Goal: Transaction & Acquisition: Purchase product/service

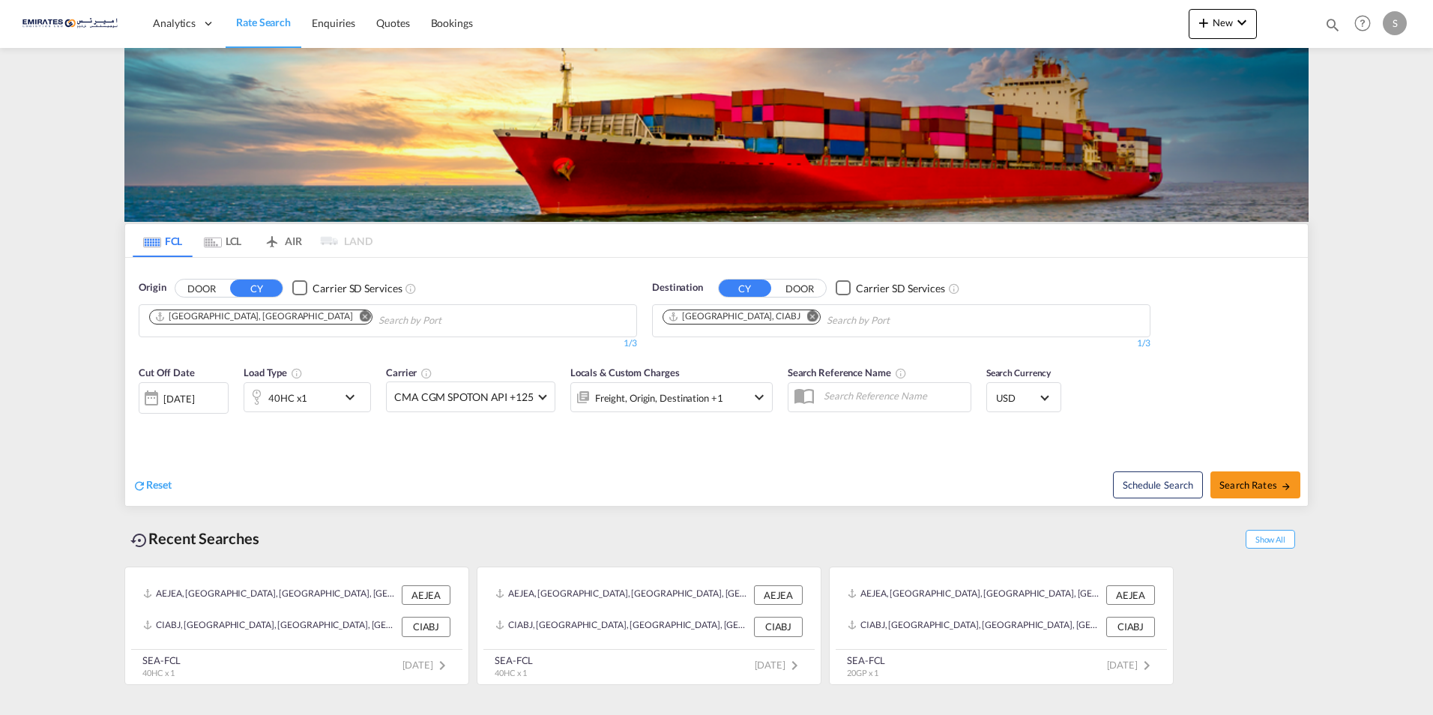
click at [807, 315] on md-icon "Remove" at bounding box center [812, 315] width 11 height 11
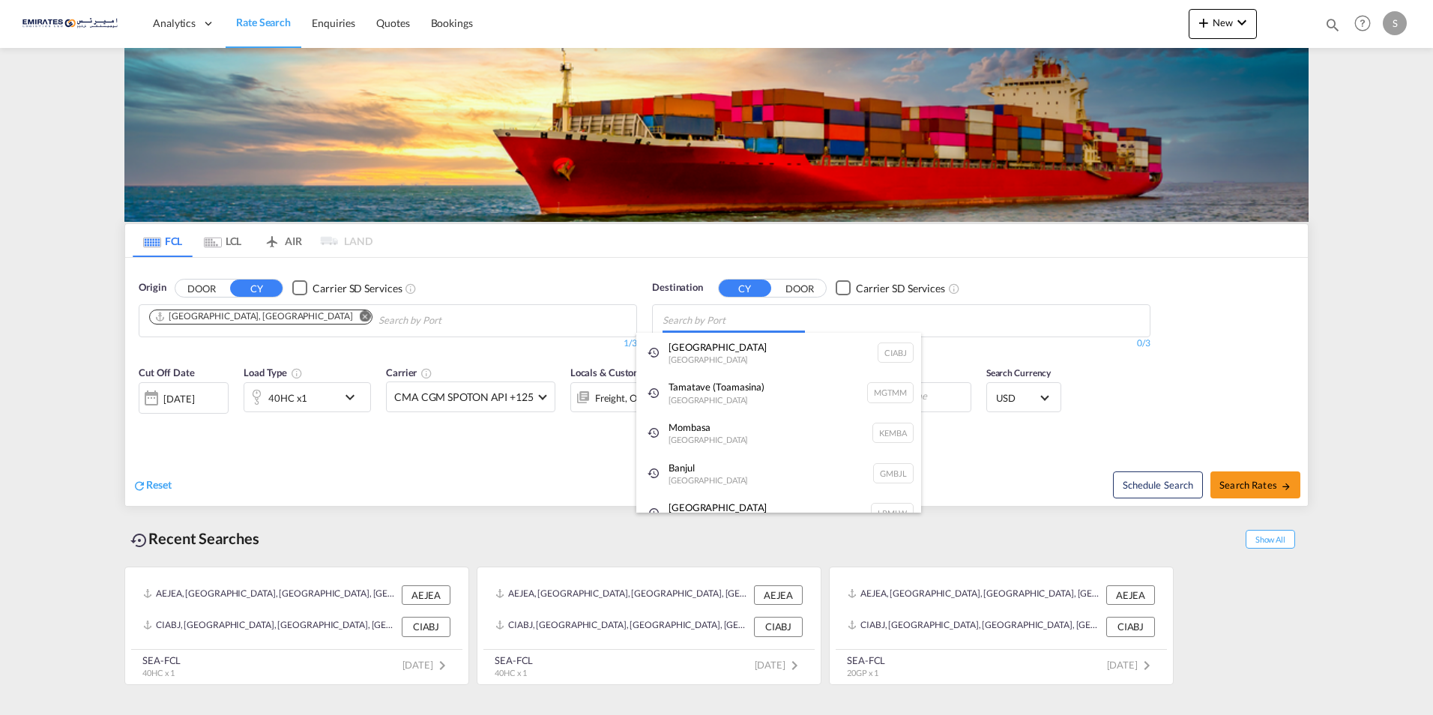
click at [693, 325] on body "Analytics Dashboard Rate Search Enquiries Quotes Bookings" at bounding box center [716, 357] width 1433 height 715
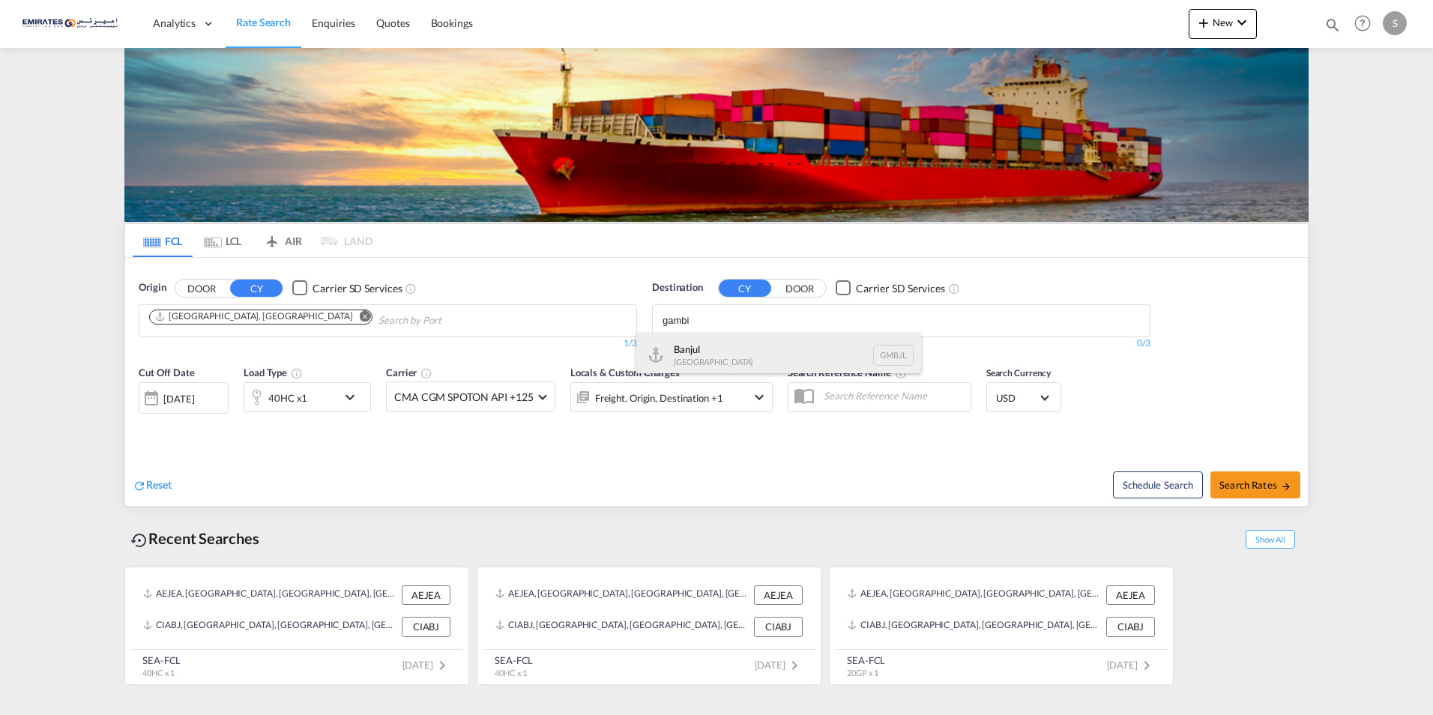
type input "gambi"
click at [693, 349] on div "Banjul [GEOGRAPHIC_DATA] GMBJL" at bounding box center [779, 355] width 285 height 45
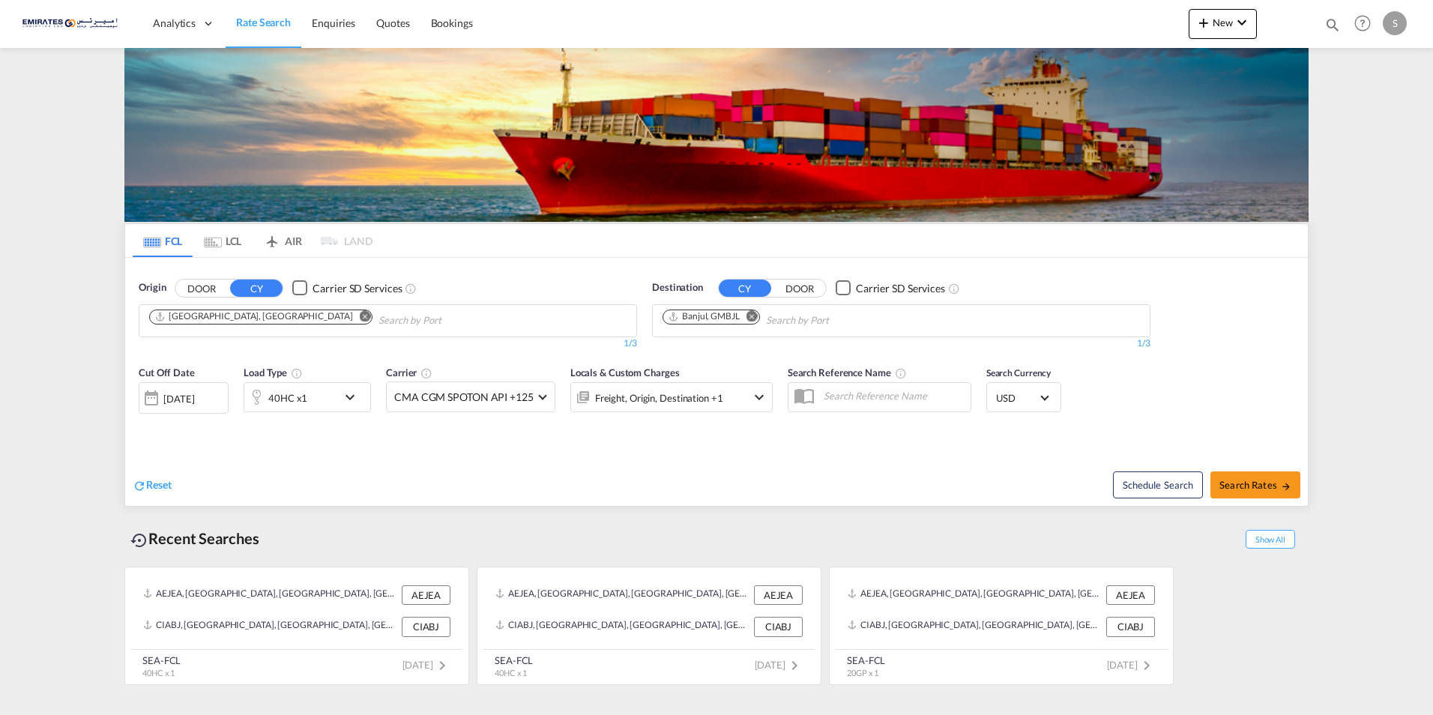
click at [352, 394] on md-icon "icon-chevron-down" at bounding box center [353, 397] width 25 height 18
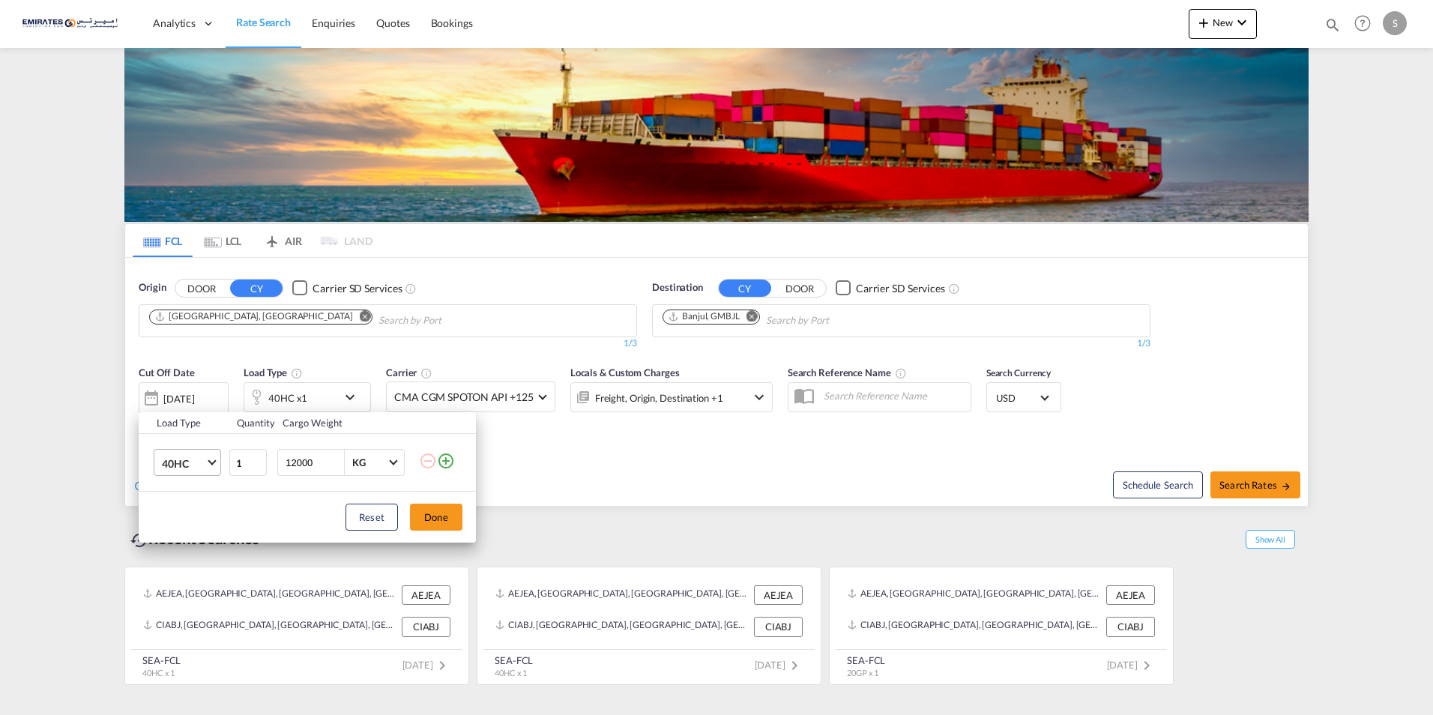
click at [216, 463] on md-select-value "40HC" at bounding box center [190, 462] width 60 height 25
click at [193, 391] on md-option "20GP" at bounding box center [201, 391] width 102 height 36
drag, startPoint x: 320, startPoint y: 461, endPoint x: 232, endPoint y: 461, distance: 88.5
click at [232, 461] on tr "20GP 1 12000 KG KG" at bounding box center [307, 463] width 337 height 58
type input "15000"
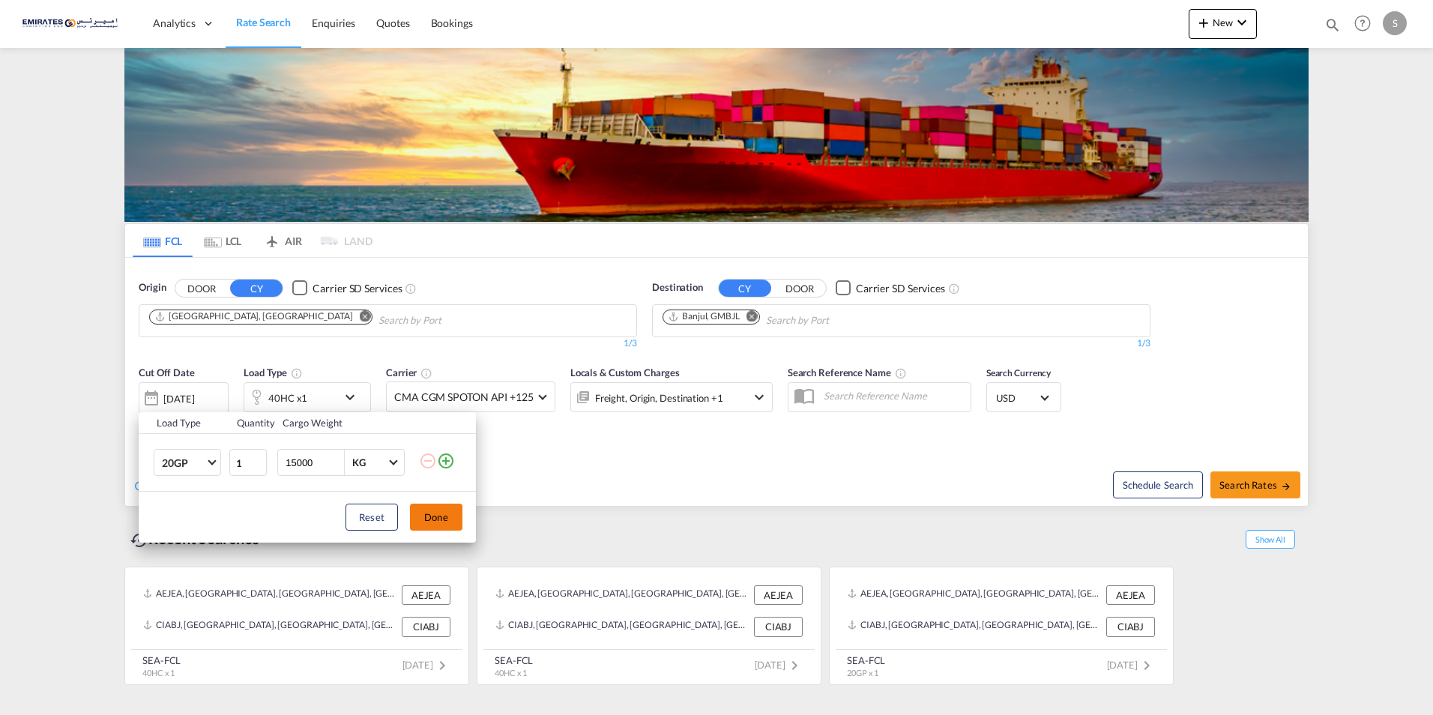
click at [428, 512] on button "Done" at bounding box center [436, 517] width 52 height 27
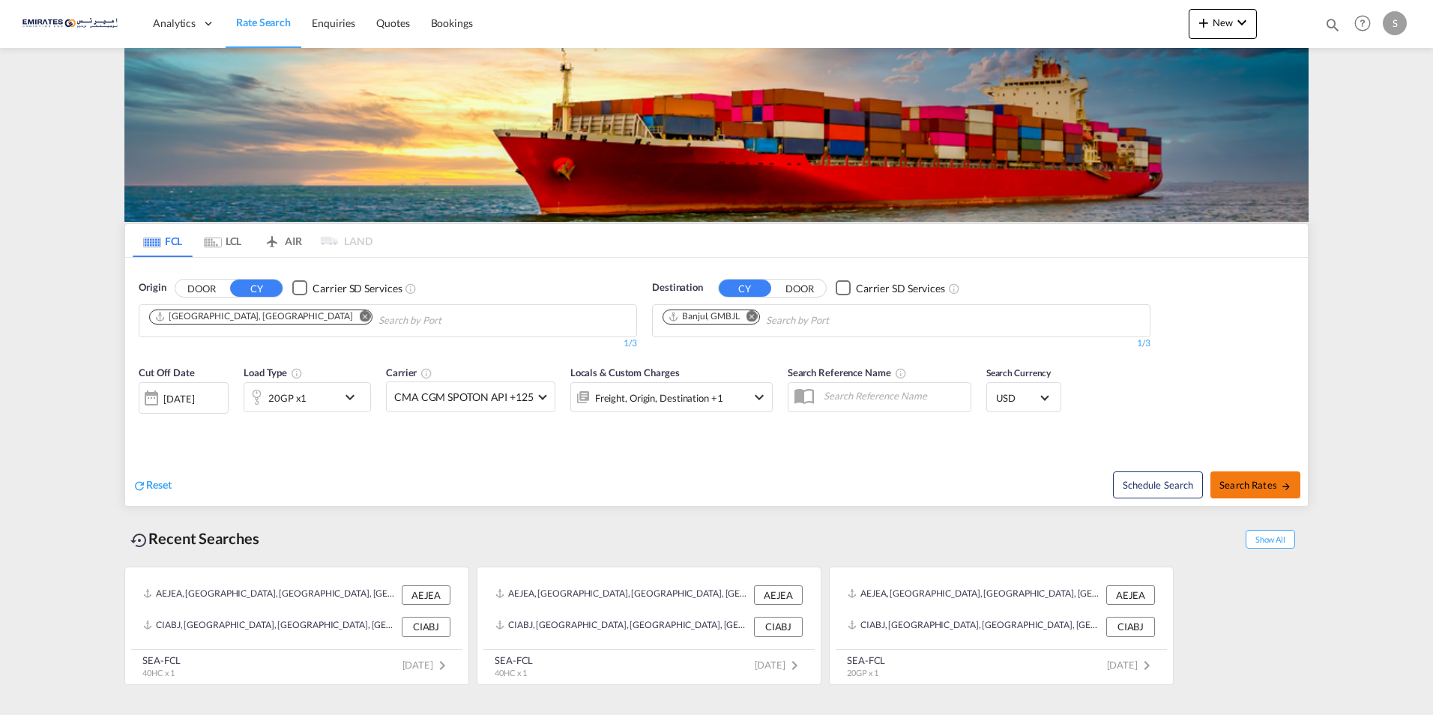
click at [1255, 476] on button "Search Rates" at bounding box center [1256, 485] width 90 height 27
type input "AEJEA to GMBJL / [DATE]"
